Goal: Task Accomplishment & Management: Manage account settings

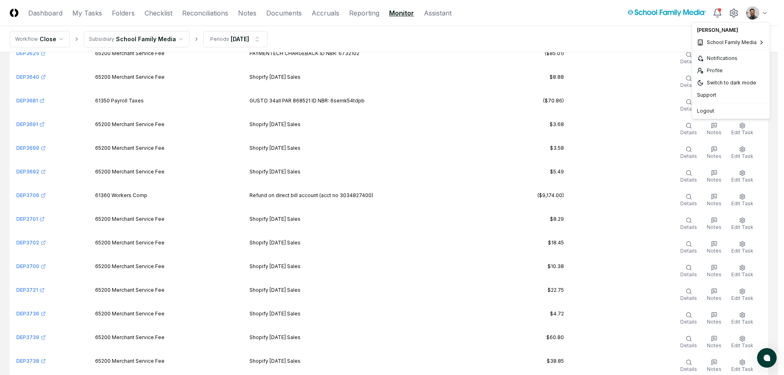
scroll to position [7824, 0]
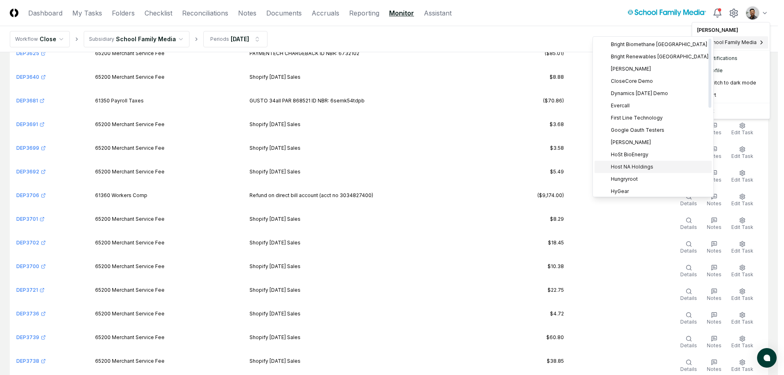
drag, startPoint x: 637, startPoint y: 140, endPoint x: 637, endPoint y: 163, distance: 22.5
click at [637, 163] on div "Bright Biomethane North America Bright Renewables Canada Claro Renewables Close…" at bounding box center [652, 215] width 117 height 355
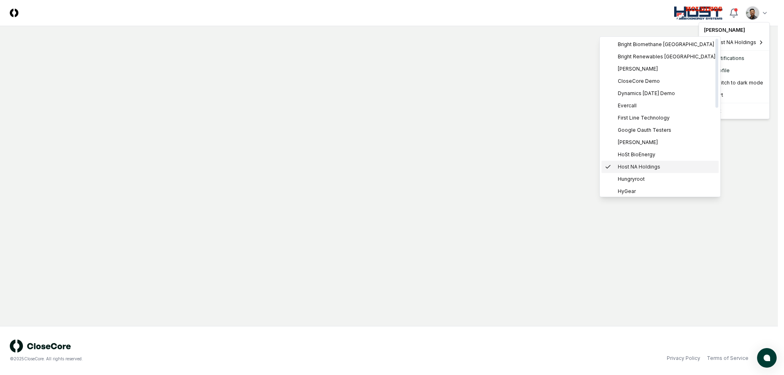
scroll to position [0, 0]
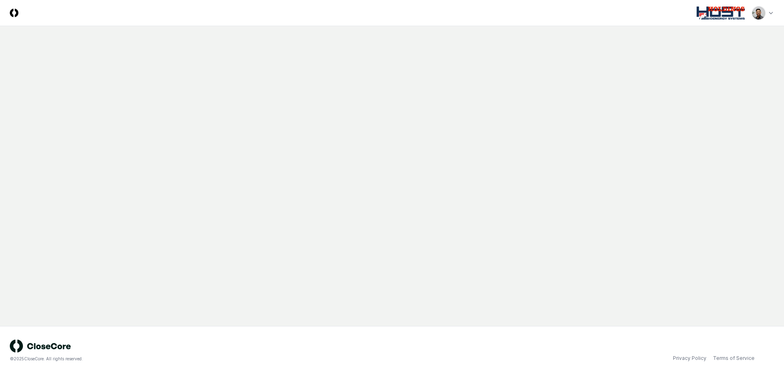
click at [766, 16] on html "CloseCore Toggle navigation menu Toggle user menu © 2025 CloseCore. All rights …" at bounding box center [392, 187] width 784 height 375
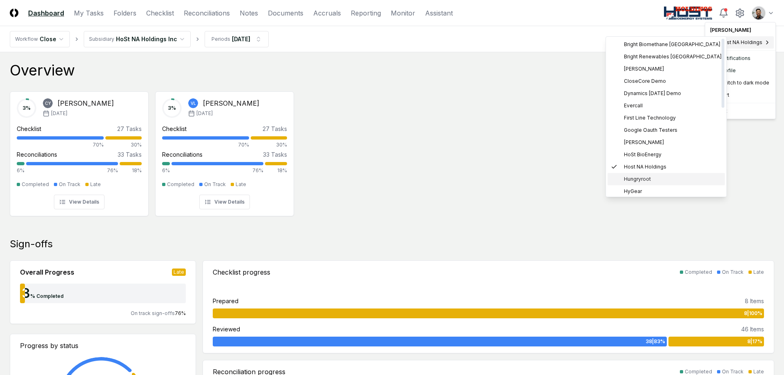
click at [670, 175] on div "Hungryroot" at bounding box center [665, 179] width 117 height 12
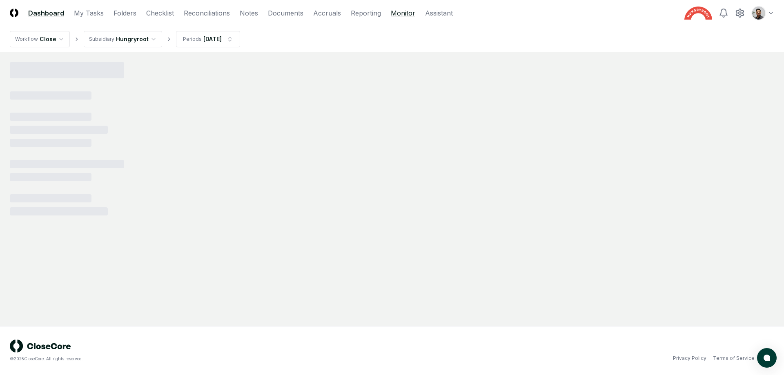
click at [395, 12] on link "Monitor" at bounding box center [403, 13] width 24 height 10
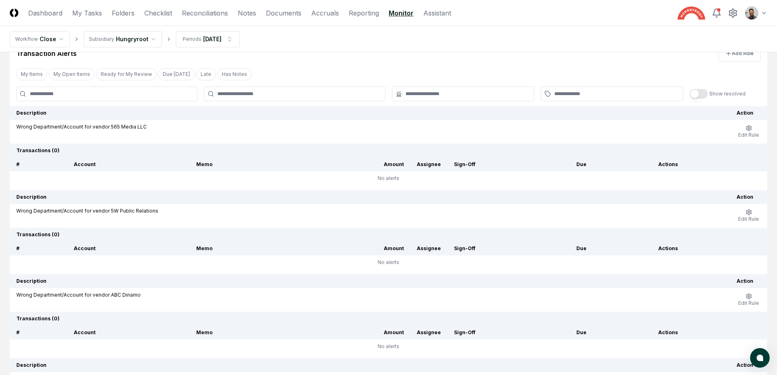
scroll to position [38, 0]
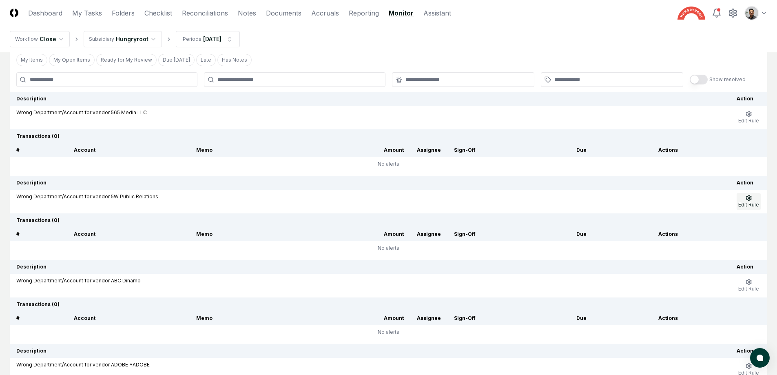
click at [756, 201] on button "Edit Rule" at bounding box center [749, 201] width 24 height 17
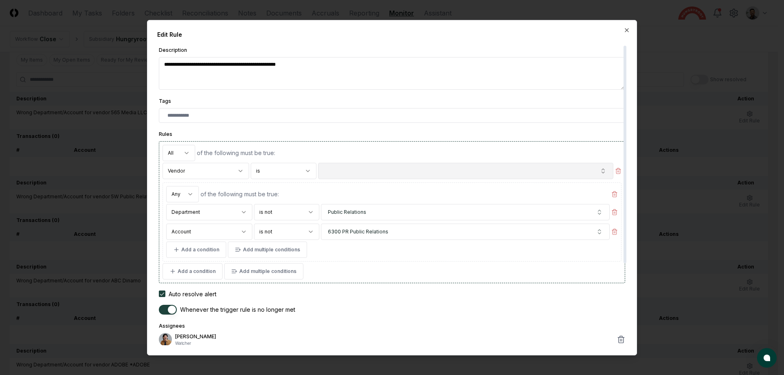
click at [519, 166] on button "button" at bounding box center [465, 170] width 295 height 16
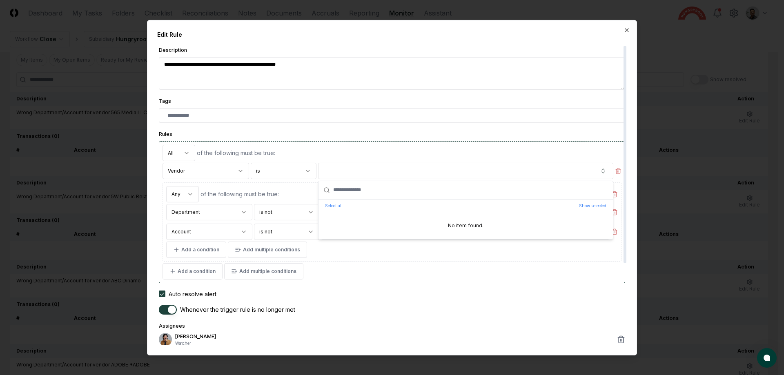
click at [520, 156] on div "of the following must be true:" at bounding box center [409, 153] width 424 height 9
click at [659, 141] on div at bounding box center [392, 187] width 784 height 375
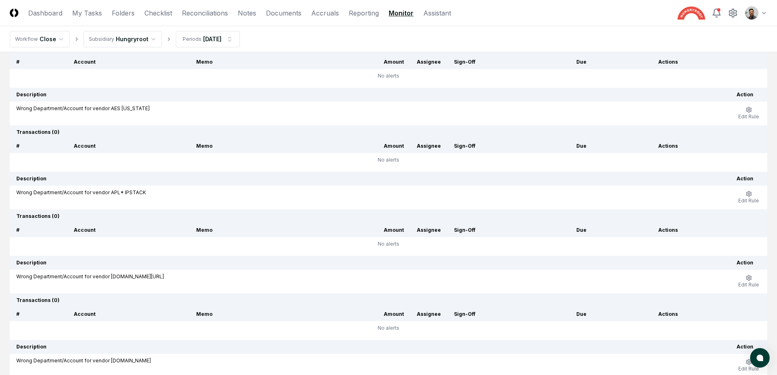
scroll to position [424, 0]
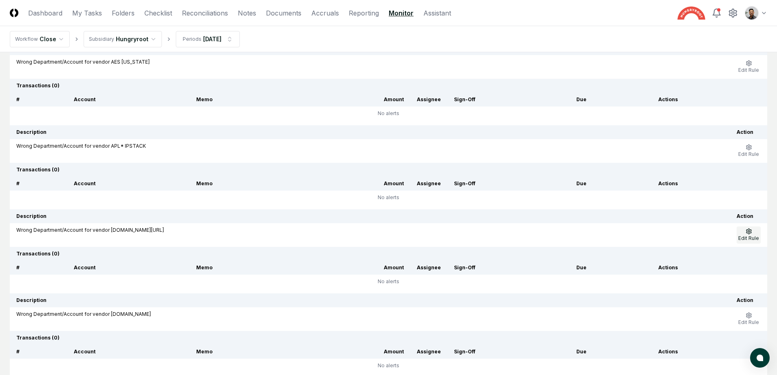
click at [745, 231] on button "Edit Rule" at bounding box center [749, 234] width 24 height 17
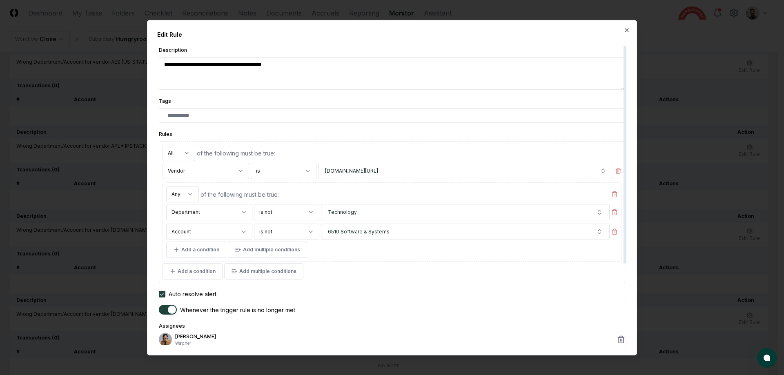
type textarea "*"
click at [685, 129] on div at bounding box center [392, 187] width 784 height 375
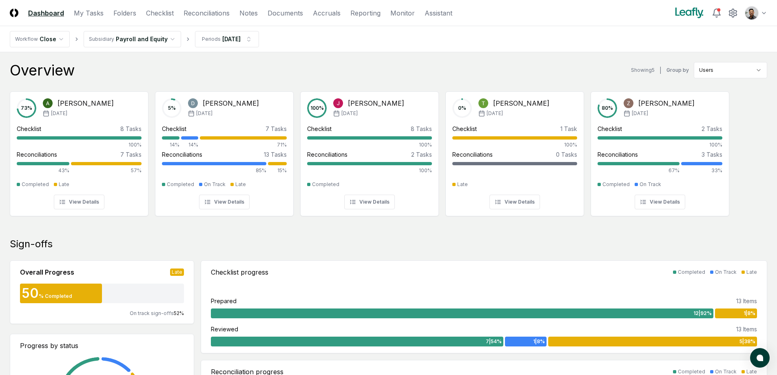
click at [135, 15] on nav "CloseCore Dashboard My Tasks Folders Checklist Reconciliations Notes Documents …" at bounding box center [231, 13] width 443 height 10
click at [131, 15] on link "Folders" at bounding box center [124, 13] width 23 height 10
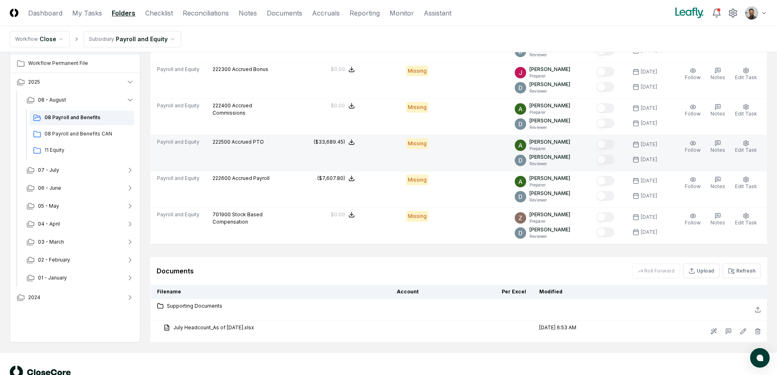
scroll to position [701, 0]
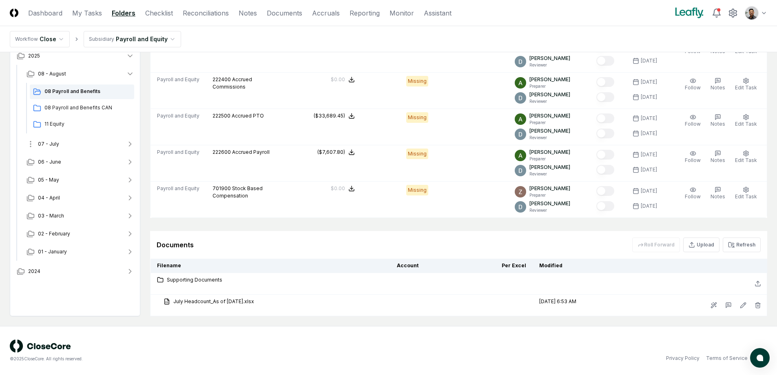
click at [81, 140] on button "07 - July" at bounding box center [80, 144] width 121 height 18
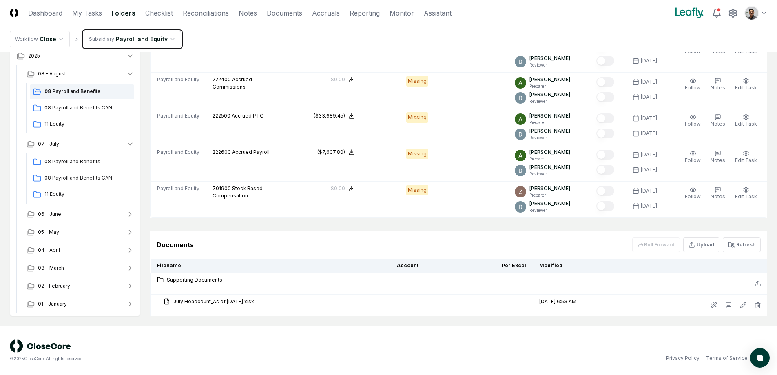
scroll to position [49, 0]
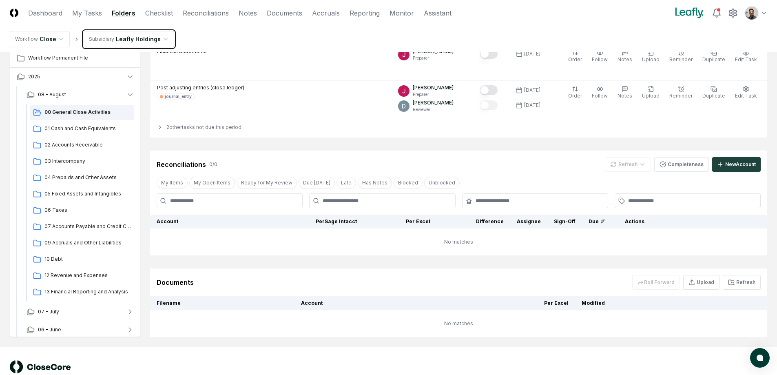
scroll to position [311, 0]
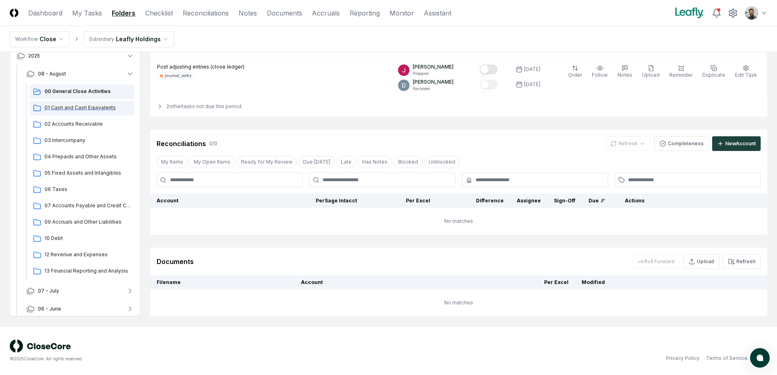
click at [97, 107] on span "01 Cash and Cash Equivalents" at bounding box center [87, 107] width 87 height 7
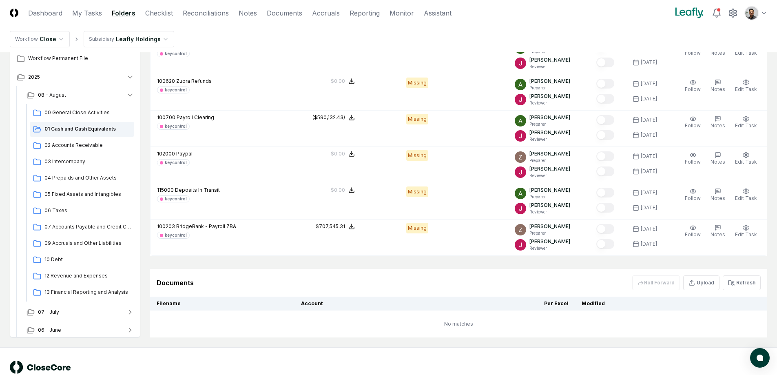
scroll to position [664, 0]
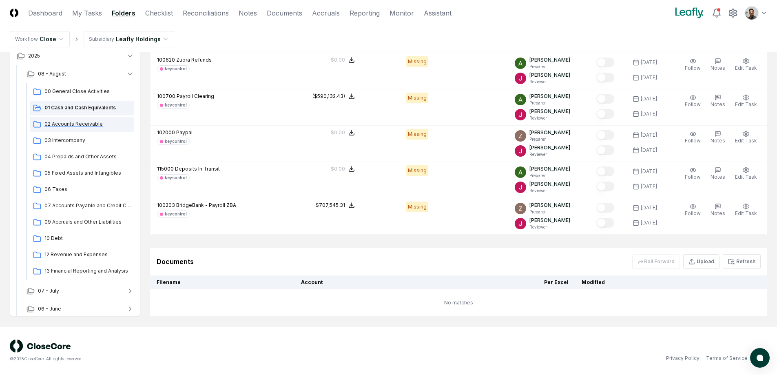
click at [82, 129] on div "02 Accounts Receivable" at bounding box center [82, 124] width 104 height 15
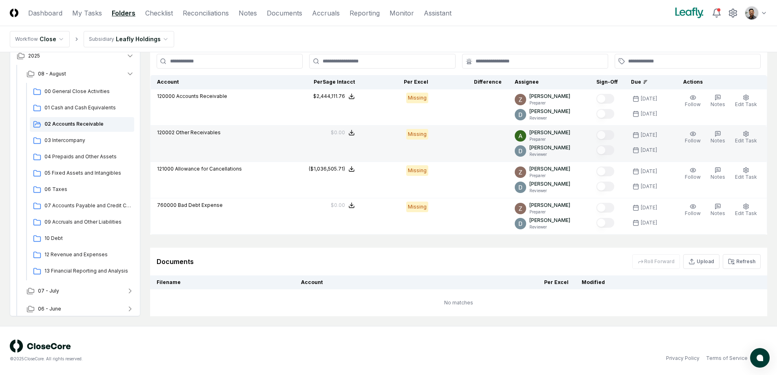
scroll to position [369, 0]
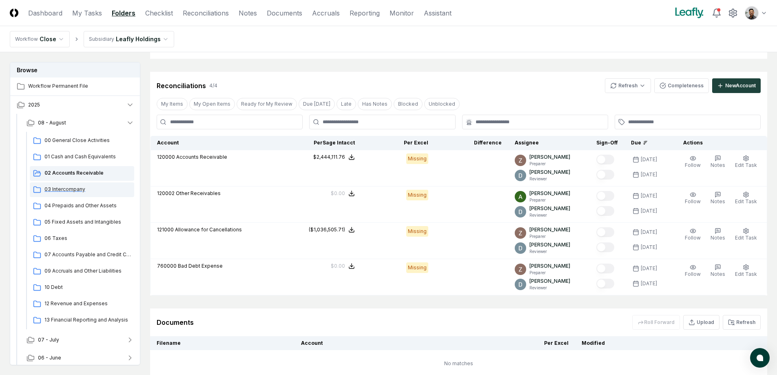
click at [77, 196] on div "03 Intercompany" at bounding box center [82, 189] width 104 height 15
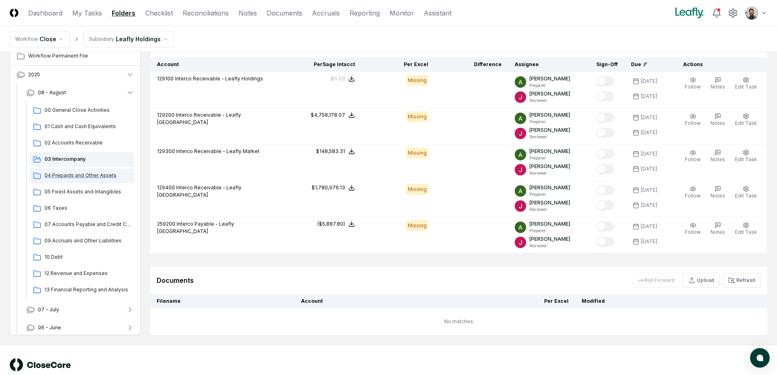
scroll to position [111, 0]
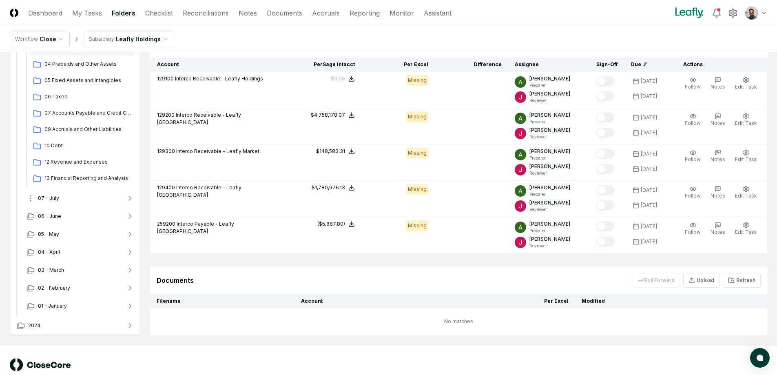
click at [78, 203] on button "07 - July" at bounding box center [80, 198] width 121 height 18
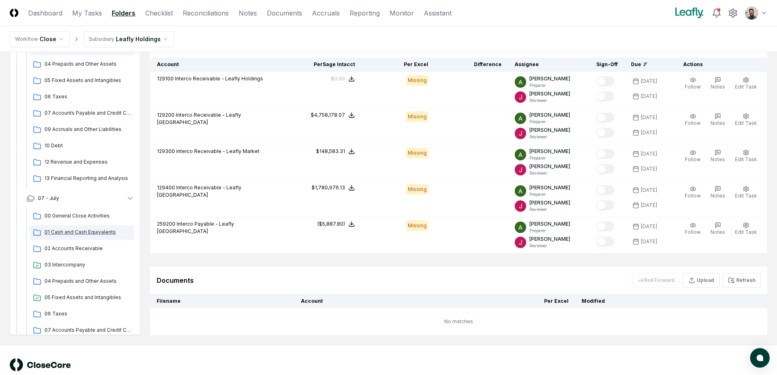
click at [76, 233] on span "01 Cash and Cash Equivalents" at bounding box center [87, 232] width 87 height 7
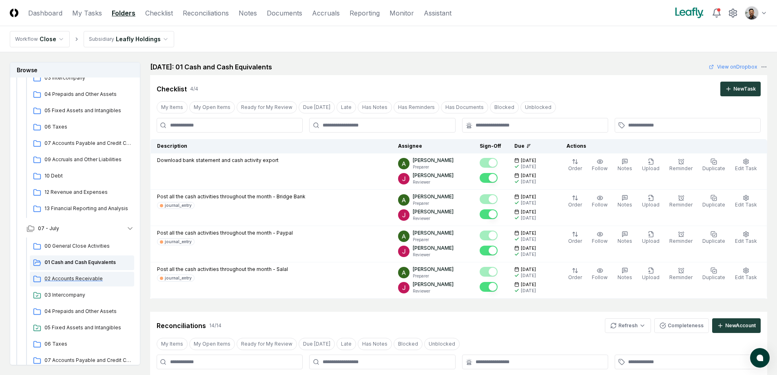
click at [79, 276] on span "02 Accounts Receivable" at bounding box center [87, 278] width 87 height 7
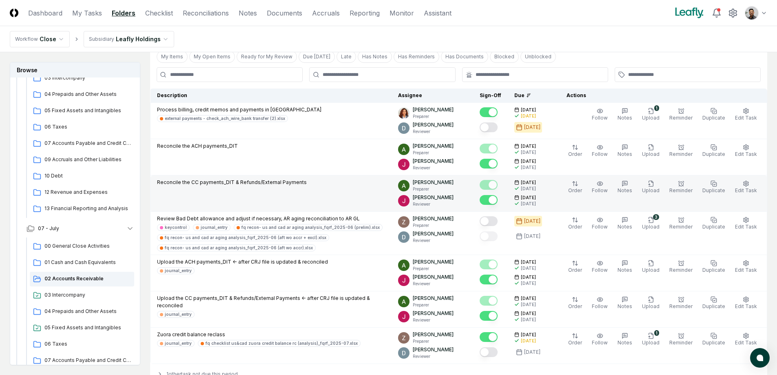
scroll to position [229, 0]
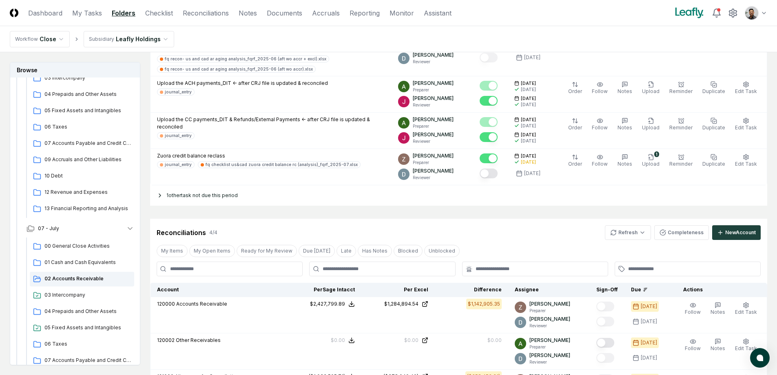
click at [200, 195] on div "1 other task not due this period" at bounding box center [458, 195] width 617 height 20
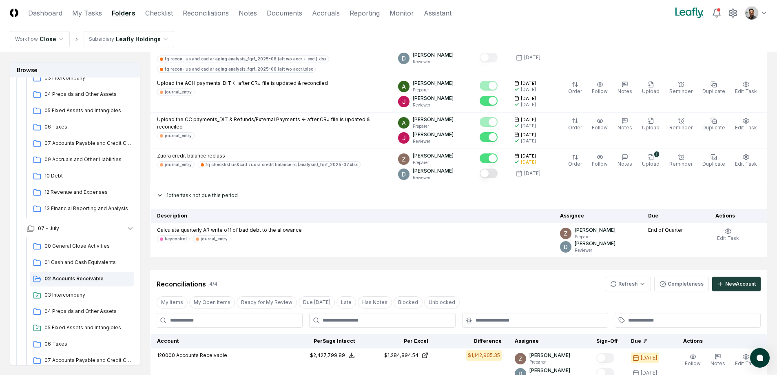
click at [200, 195] on div "1 other task not due this period" at bounding box center [458, 195] width 617 height 20
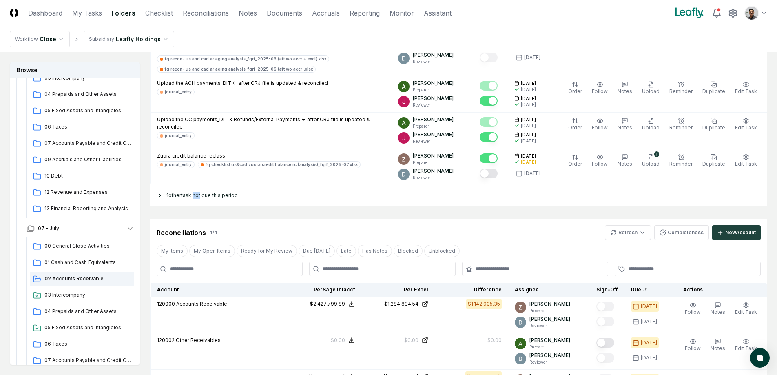
click at [200, 195] on div "1 other task not due this period" at bounding box center [458, 195] width 617 height 20
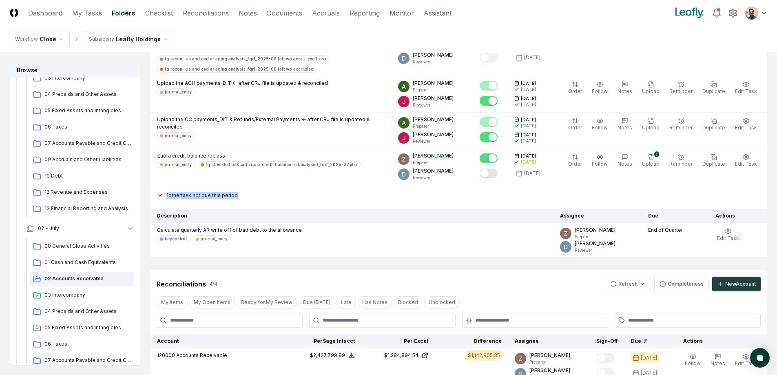
click at [200, 195] on div "1 other task not due this period" at bounding box center [458, 195] width 617 height 20
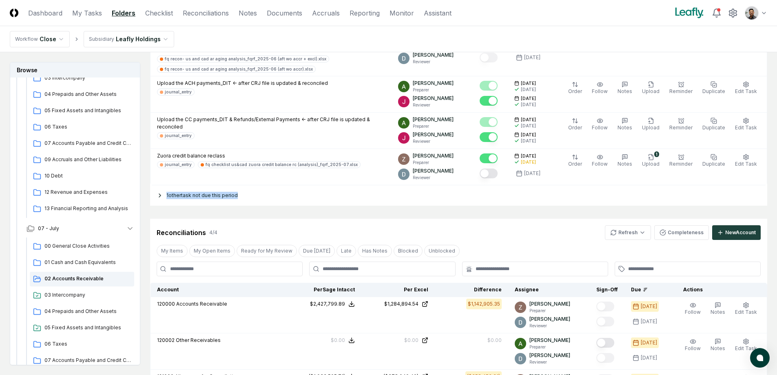
click at [255, 200] on div "1 other task not due this period" at bounding box center [458, 195] width 617 height 20
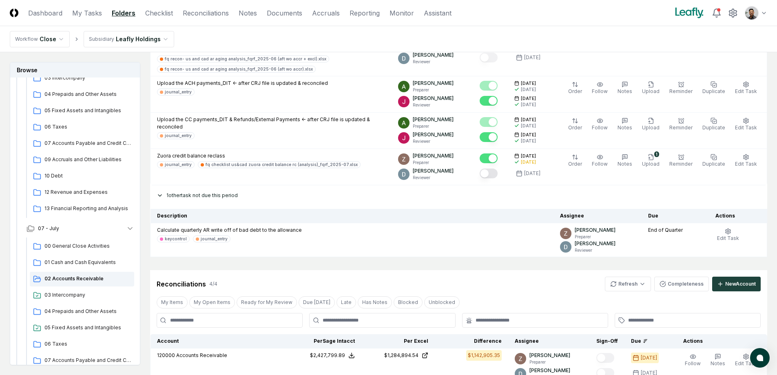
click at [228, 199] on div "1 other task not due this period" at bounding box center [458, 195] width 617 height 20
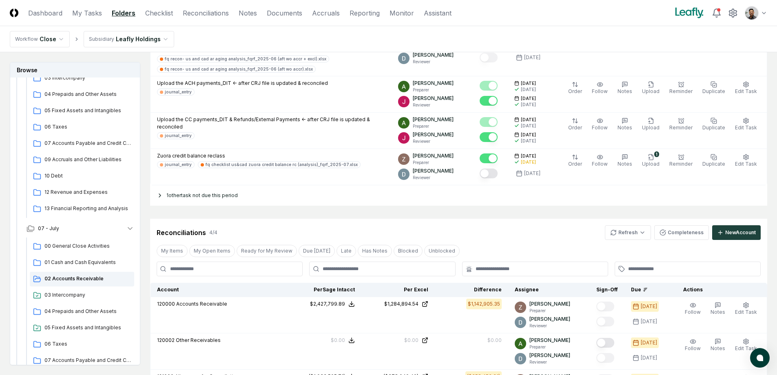
click at [197, 196] on div "1 other task not due this period" at bounding box center [458, 195] width 617 height 20
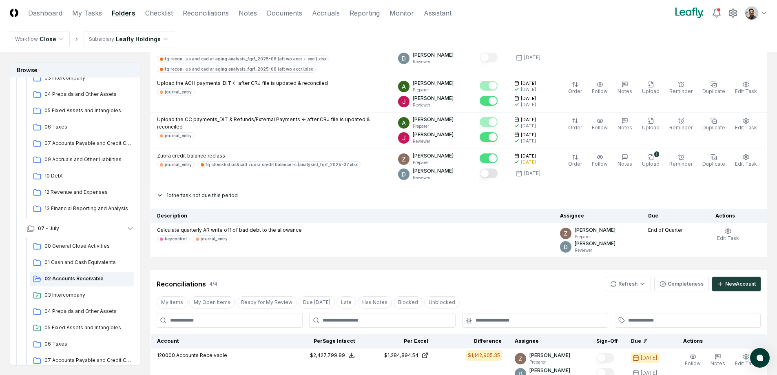
click at [197, 196] on div "1 other task not due this period" at bounding box center [458, 195] width 617 height 20
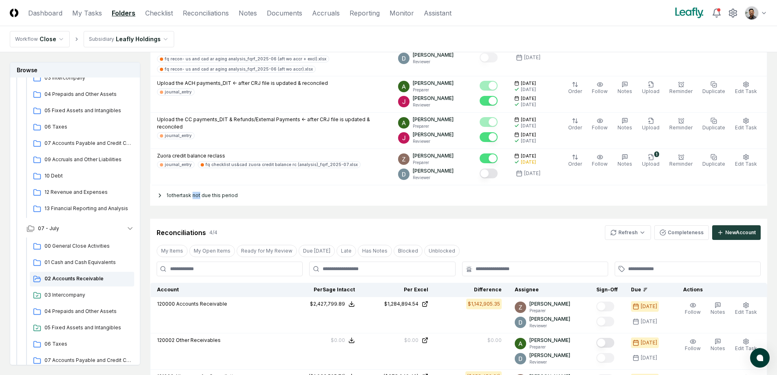
click at [197, 196] on div "1 other task not due this period" at bounding box center [458, 195] width 617 height 20
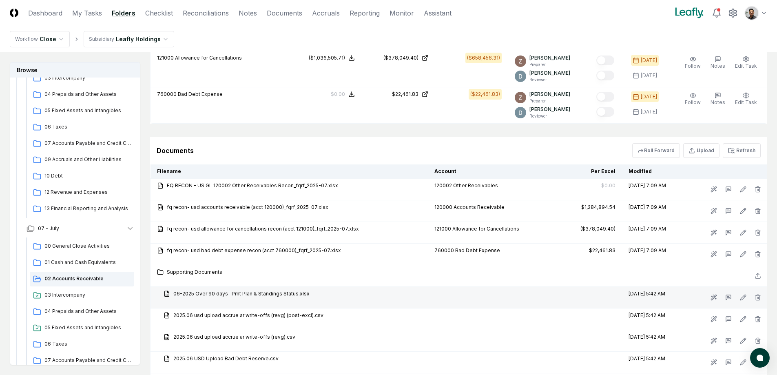
scroll to position [584, 0]
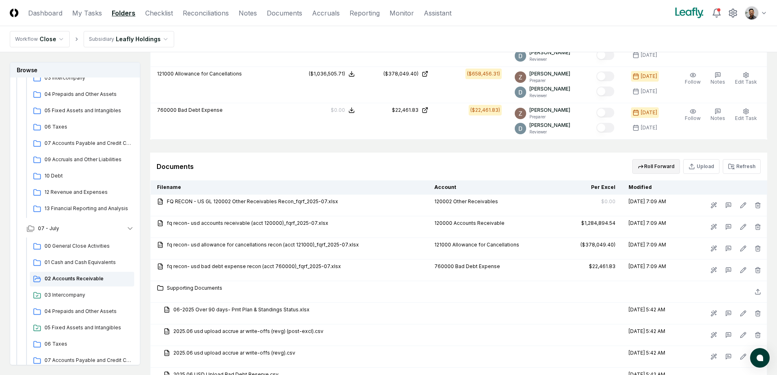
click at [673, 169] on button "Roll Forward" at bounding box center [657, 166] width 48 height 15
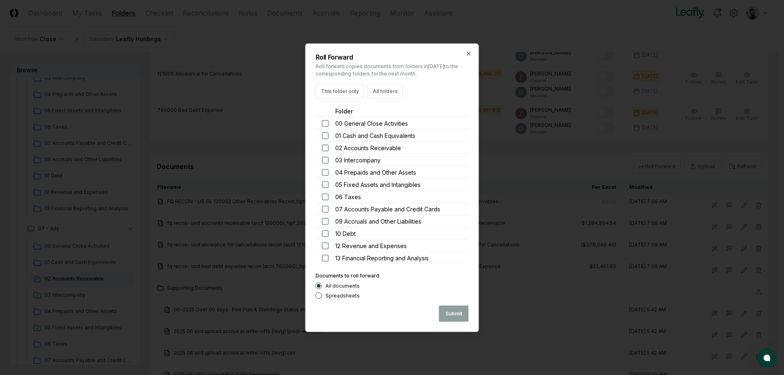
click at [513, 302] on div at bounding box center [392, 187] width 784 height 375
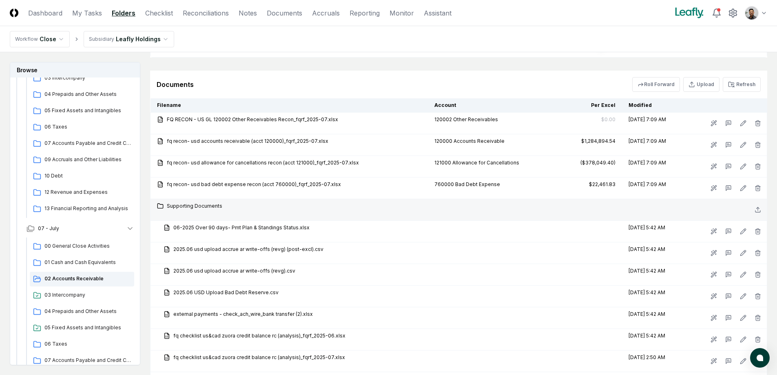
scroll to position [665, 0]
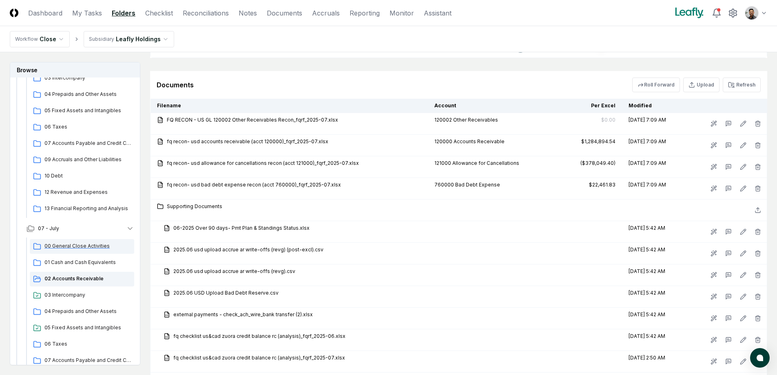
click at [87, 250] on div "00 General Close Activities" at bounding box center [82, 246] width 104 height 15
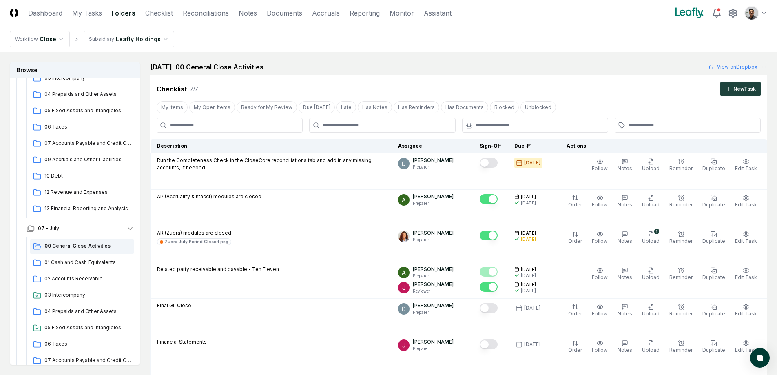
scroll to position [328, 0]
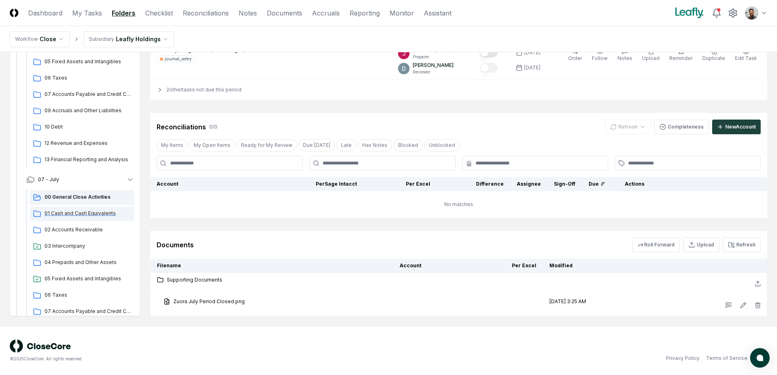
click at [78, 220] on div "01 Cash and Cash Equivalents" at bounding box center [82, 213] width 104 height 15
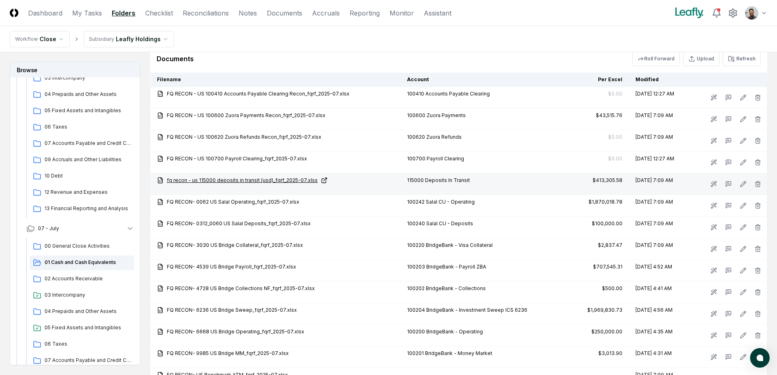
scroll to position [877, 0]
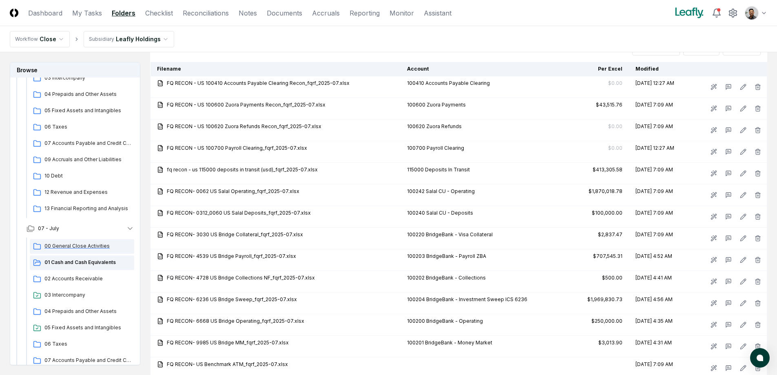
click at [88, 248] on span "00 General Close Activities" at bounding box center [87, 245] width 87 height 7
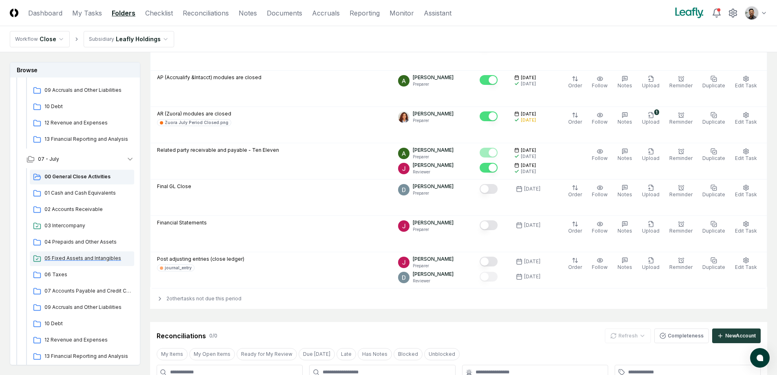
scroll to position [255, 0]
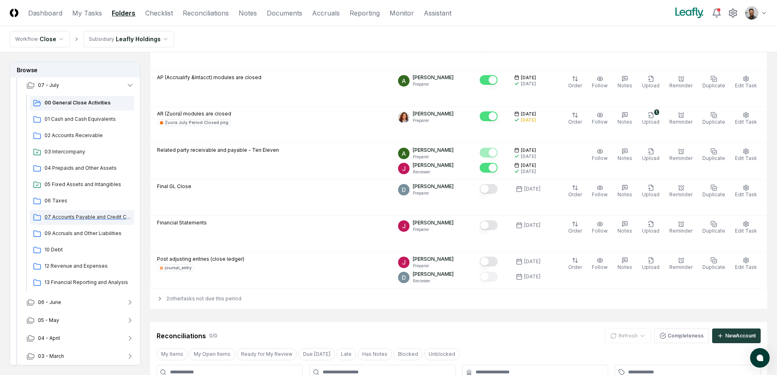
click at [101, 220] on span "07 Accounts Payable and Credit Cards" at bounding box center [87, 216] width 87 height 7
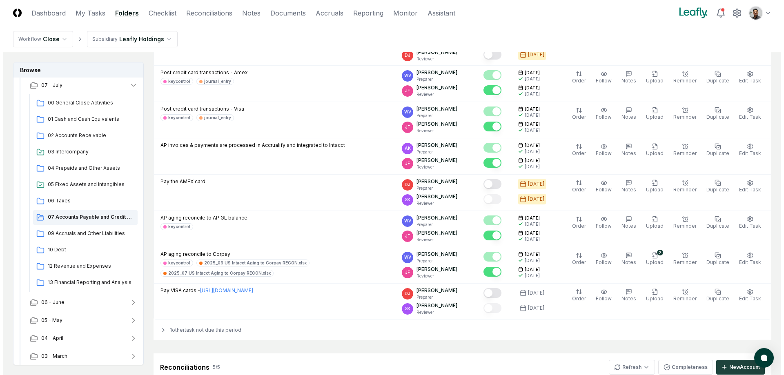
scroll to position [221, 0]
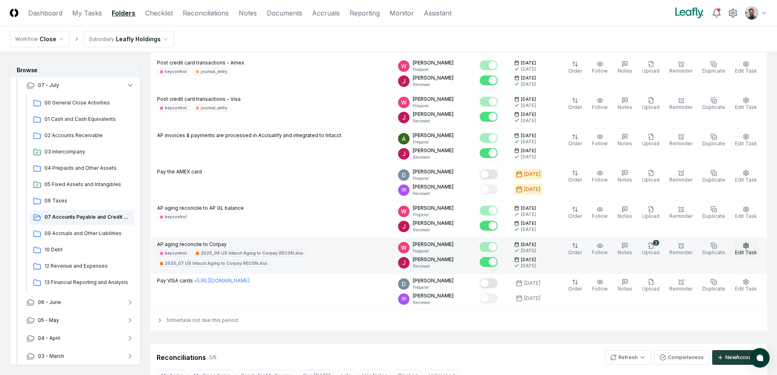
click at [753, 245] on button "Edit Task" at bounding box center [746, 249] width 25 height 17
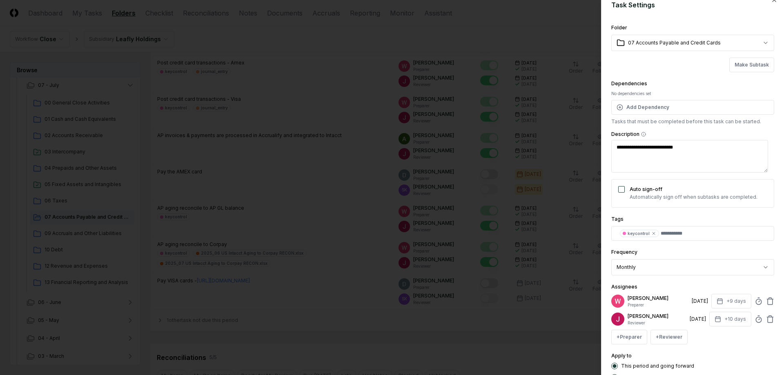
scroll to position [0, 0]
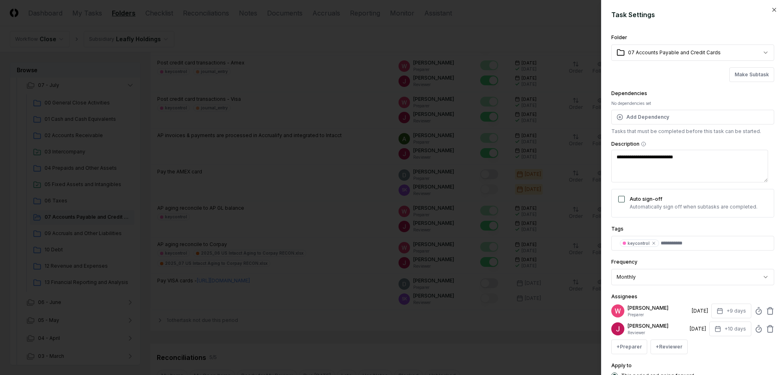
click at [324, 260] on div at bounding box center [392, 187] width 784 height 375
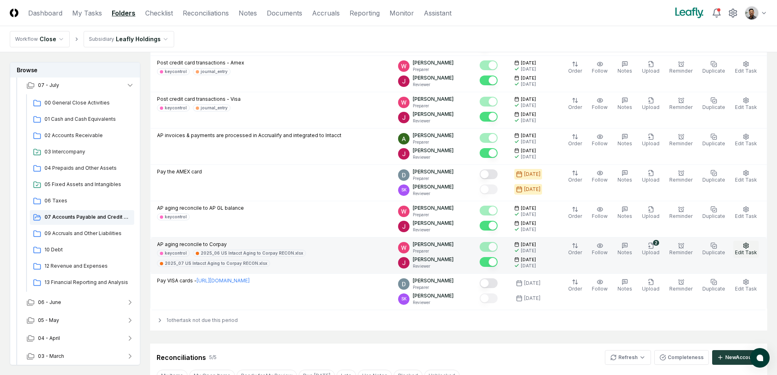
click at [744, 248] on icon "button" at bounding box center [746, 245] width 7 height 7
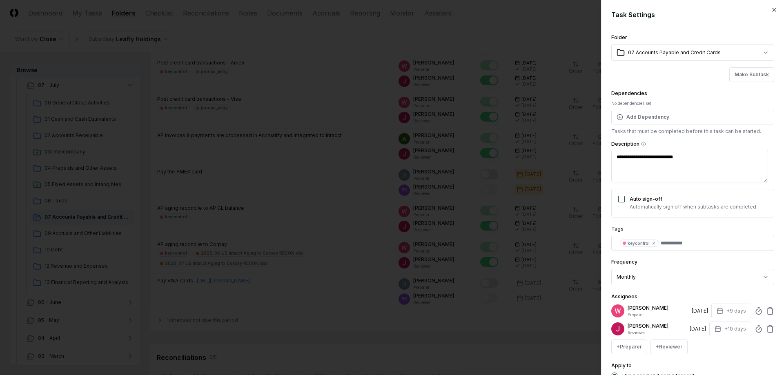
type textarea "*"
click at [310, 232] on div at bounding box center [392, 187] width 784 height 375
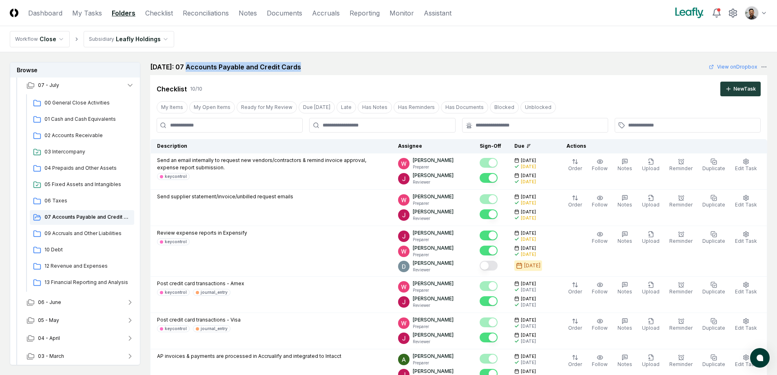
drag, startPoint x: 307, startPoint y: 66, endPoint x: 186, endPoint y: 67, distance: 121.2
click at [186, 67] on div "[DATE]: 07 Accounts Payable and Credit Cards" at bounding box center [230, 67] width 161 height 10
copy div "07 Accounts Payable and Credit Cards"
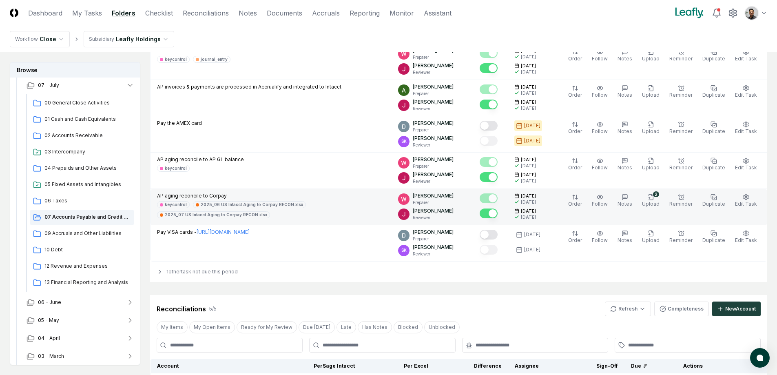
scroll to position [271, 0]
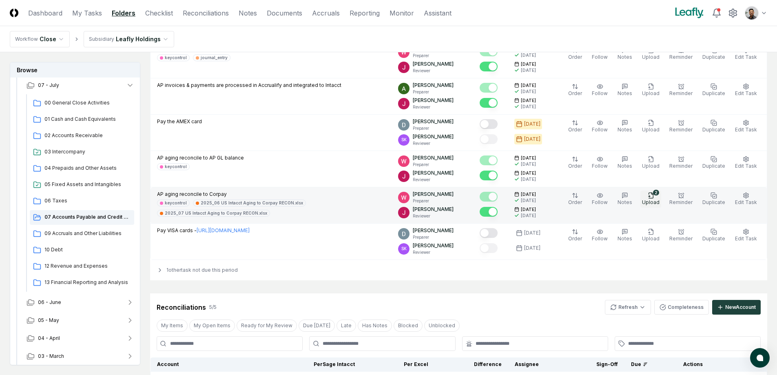
click at [651, 198] on button "2 Upload" at bounding box center [651, 199] width 21 height 17
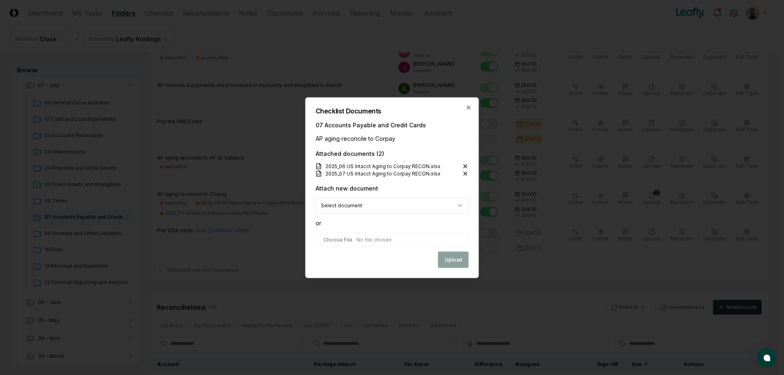
click at [465, 165] on icon at bounding box center [465, 165] width 3 height 3
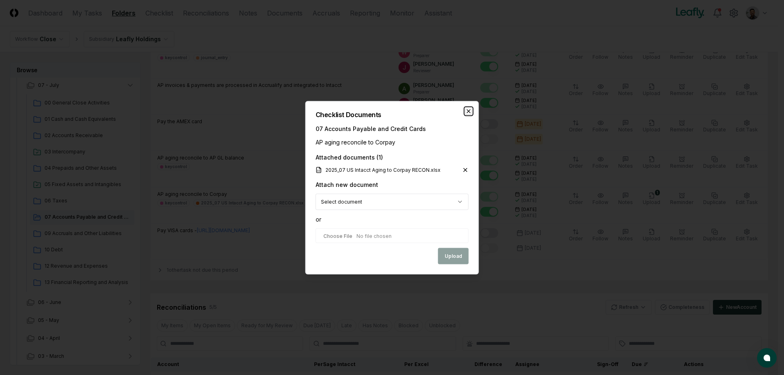
click at [470, 109] on icon "button" at bounding box center [468, 111] width 7 height 7
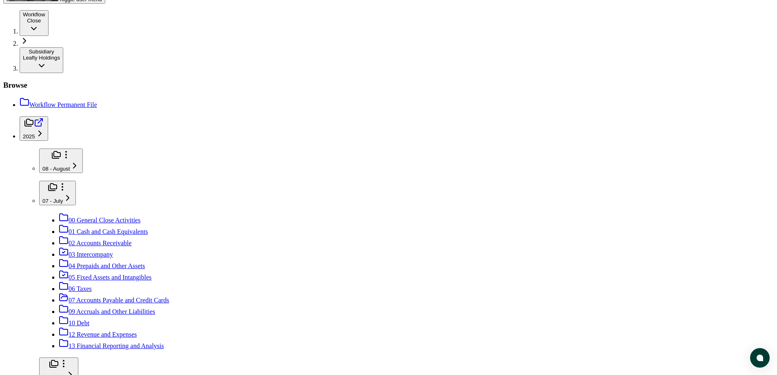
scroll to position [192, 0]
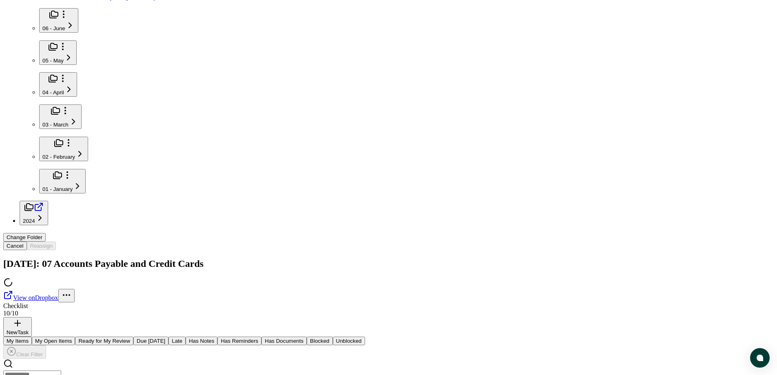
scroll to position [539, 0]
